Goal: Check status

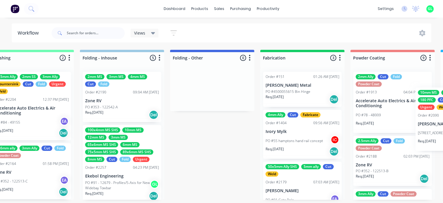
scroll to position [1, 1331]
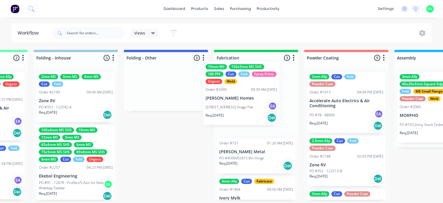
drag, startPoint x: 105, startPoint y: 112, endPoint x: 236, endPoint y: 105, distance: 130.7
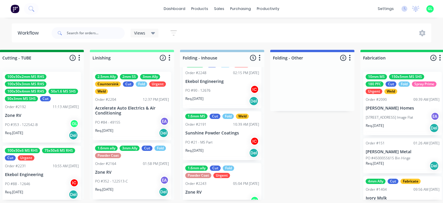
scroll to position [166, 0]
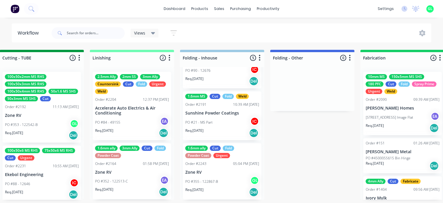
click at [211, 184] on div "PO #355 - 122867-B GL" at bounding box center [222, 181] width 74 height 11
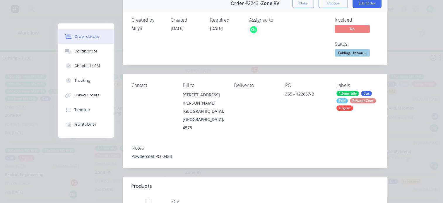
scroll to position [0, 0]
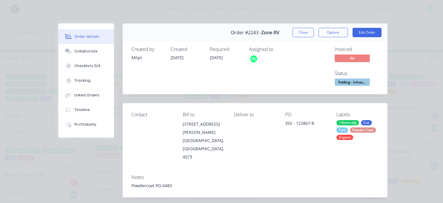
click at [342, 85] on span "Folding - Inhou..." at bounding box center [351, 81] width 35 height 7
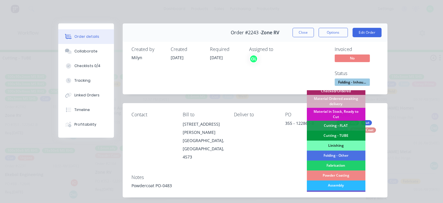
scroll to position [146, 0]
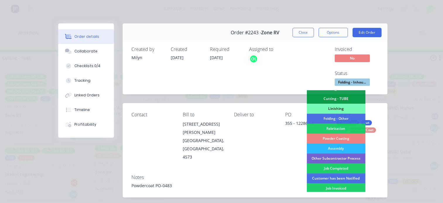
click at [340, 138] on div "Powder Coating" at bounding box center [335, 138] width 59 height 10
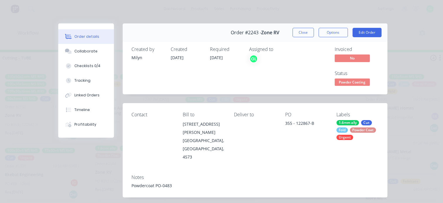
scroll to position [107, 0]
click at [292, 32] on button "Close" at bounding box center [302, 32] width 21 height 9
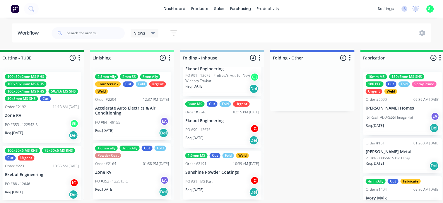
click at [128, 179] on div "PO #352 - 122513-C EA" at bounding box center [132, 181] width 74 height 11
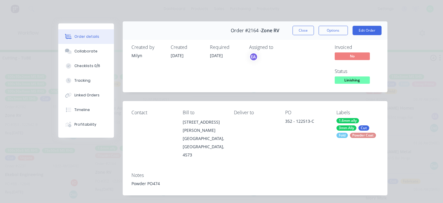
scroll to position [0, 0]
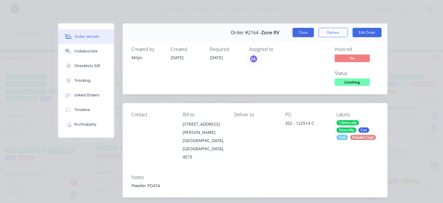
click at [298, 30] on button "Close" at bounding box center [302, 32] width 21 height 9
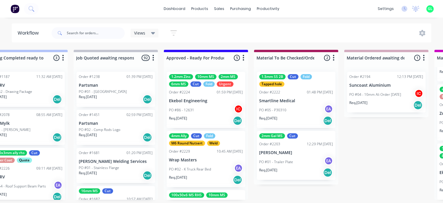
scroll to position [0, 570]
